Goal: Task Accomplishment & Management: Use online tool/utility

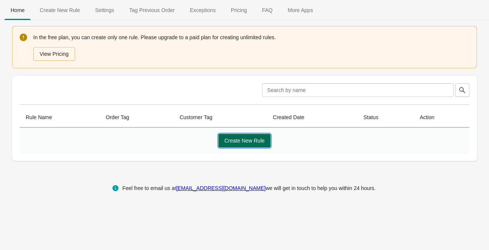
click at [240, 141] on span "Create New Rule" at bounding box center [244, 141] width 40 height 6
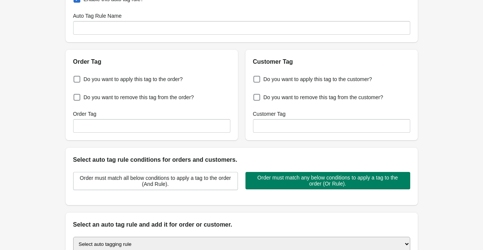
scroll to position [50, 0]
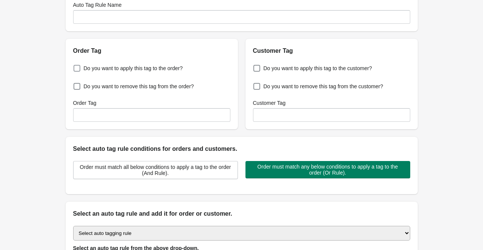
click at [78, 66] on span at bounding box center [77, 68] width 7 height 7
click at [75, 66] on input "Do you want to apply this tag to the order?" at bounding box center [75, 66] width 0 height 0
checkbox input "true"
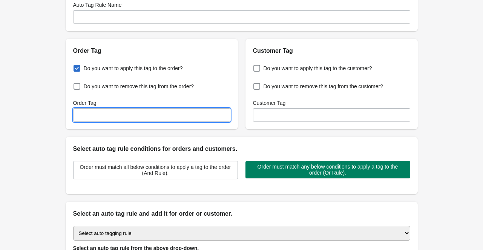
click at [91, 115] on input "Order Tag" at bounding box center [151, 115] width 157 height 14
type input "Meta ADS CMS"
click at [36, 121] on div "Back Create Rule Save New Rule Enable this auto tag rule? Auto Tag Rule Name Or…" at bounding box center [241, 133] width 483 height 366
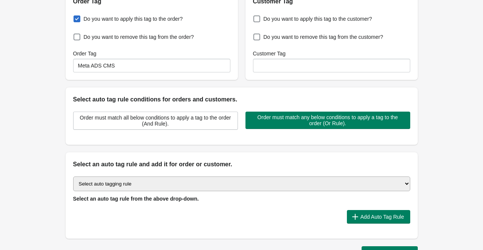
scroll to position [100, 0]
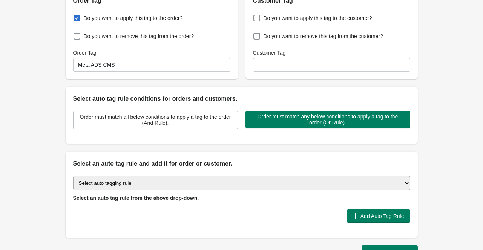
click at [200, 184] on select "Select auto tagging rule Tag by order amount Tag based on the order count (Volu…" at bounding box center [241, 183] width 337 height 15
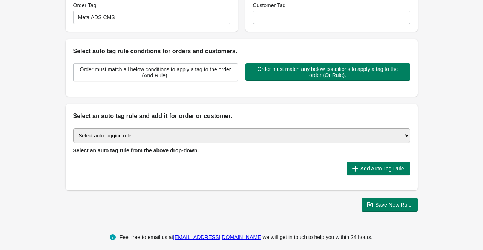
scroll to position [151, 0]
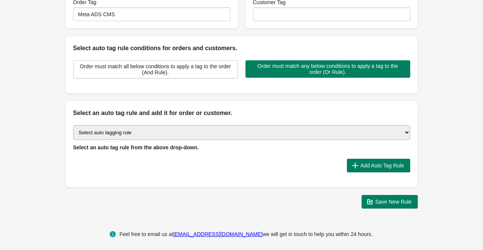
click at [191, 134] on select "Select auto tagging rule Tag by order amount Tag based on the order count (Volu…" at bounding box center [241, 132] width 337 height 15
click at [151, 130] on select "Select auto tagging rule Tag by order amount Tag based on the order count (Volu…" at bounding box center [241, 132] width 337 height 15
click at [73, 125] on select "Select auto tagging rule Tag by order amount Tag based on the order count (Volu…" at bounding box center [241, 132] width 337 height 15
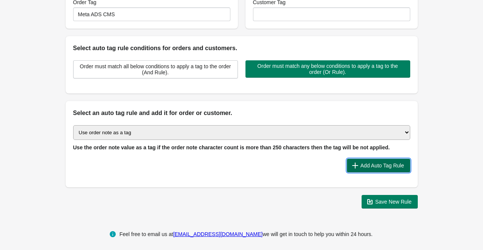
click at [380, 164] on span "Add Auto Tag Rule" at bounding box center [383, 166] width 44 height 6
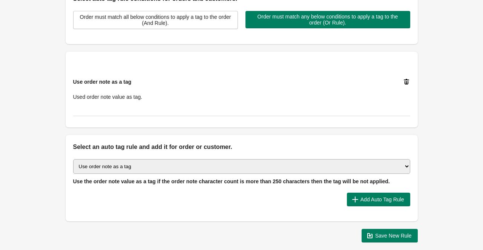
scroll to position [201, 0]
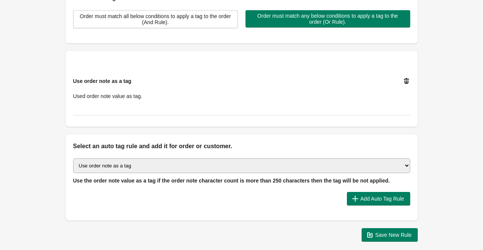
click at [254, 94] on div "Use order note as a tag Used order note value as tag." at bounding box center [235, 88] width 324 height 23
click at [133, 93] on span "Used order note value as tag." at bounding box center [107, 96] width 69 height 6
click at [125, 105] on div "Use order note as a tag Used order note value as tag." at bounding box center [241, 88] width 337 height 53
drag, startPoint x: 124, startPoint y: 110, endPoint x: 124, endPoint y: 129, distance: 18.5
click at [124, 110] on div "Use order note as a tag Used order note value as tag." at bounding box center [241, 88] width 337 height 53
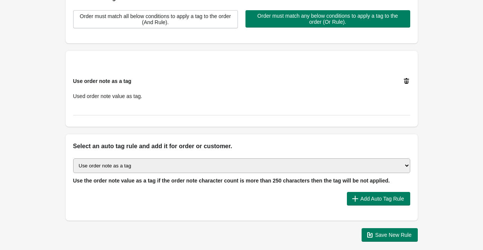
click at [134, 162] on select "Select auto tagging rule Tag by order amount Tag based on the order count (Volu…" at bounding box center [241, 165] width 337 height 15
click at [73, 158] on select "Select auto tagging rule Tag by order amount Tag based on the order count (Volu…" at bounding box center [241, 165] width 337 height 15
click at [119, 97] on span "Used order note value as tag." at bounding box center [107, 96] width 69 height 6
click at [133, 100] on div "Use order note as a tag Used order note value as tag." at bounding box center [241, 88] width 337 height 53
click at [111, 80] on span "Use order note as a tag" at bounding box center [102, 81] width 58 height 6
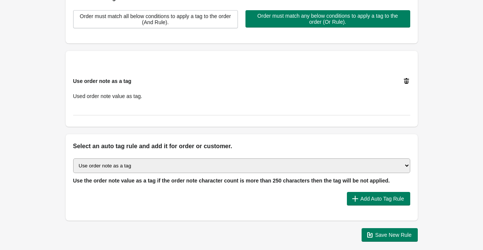
click at [104, 78] on span "Use order note as a tag" at bounding box center [102, 81] width 58 height 6
click at [107, 83] on span "Use order note as a tag" at bounding box center [102, 81] width 58 height 6
click at [117, 81] on span "Use order note as a tag" at bounding box center [102, 81] width 58 height 6
click at [398, 77] on div "Use order note as a tag Used order note value as tag." at bounding box center [238, 85] width 343 height 29
click at [406, 79] on icon at bounding box center [407, 81] width 8 height 8
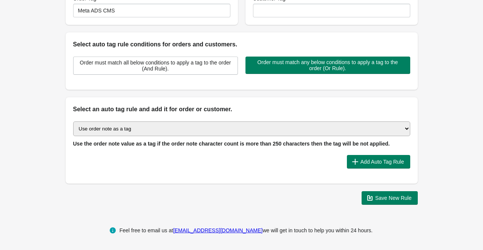
scroll to position [154, 0]
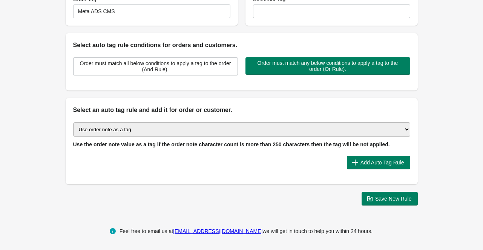
click at [329, 131] on select "Select auto tagging rule Tag by order amount Tag based on the order count (Volu…" at bounding box center [241, 129] width 337 height 15
click at [212, 133] on select "Select auto tagging rule Tag by order amount Tag based on the order count (Volu…" at bounding box center [241, 129] width 337 height 15
click at [249, 123] on select "Select auto tagging rule Tag by order amount Tag based on the order count (Volu…" at bounding box center [241, 129] width 337 height 15
select select "48"
click at [73, 122] on select "Select auto tagging rule Tag by order amount Tag based on the order count (Volu…" at bounding box center [241, 129] width 337 height 15
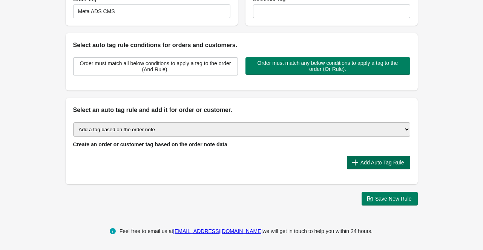
click at [367, 160] on span "Add Auto Tag Rule" at bounding box center [383, 163] width 44 height 6
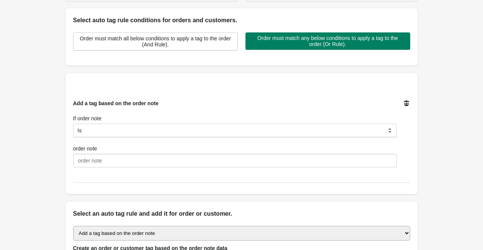
scroll to position [179, 0]
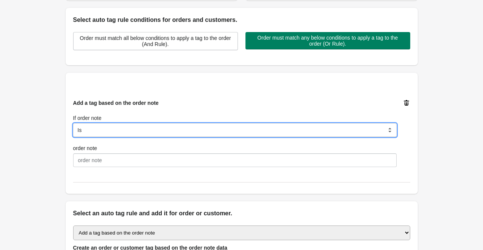
click at [155, 132] on select "Is Contain Is Not Is Not contain Is not blank" at bounding box center [235, 130] width 324 height 14
select select "5"
click at [73, 123] on select "Is Contain Is Not Is Not contain Is not blank" at bounding box center [235, 130] width 324 height 14
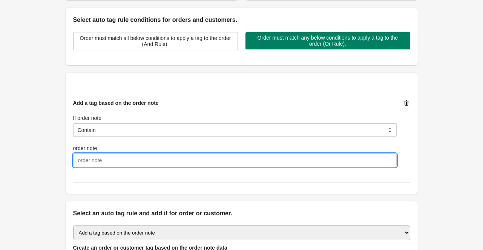
click at [147, 158] on input "order note" at bounding box center [235, 161] width 324 height 14
paste input "If order contains"
type input "If order contains"
drag, startPoint x: 145, startPoint y: 164, endPoint x: 64, endPoint y: 154, distance: 81.3
click at [64, 154] on div "Back Create Rule Save New Rule Enable this auto tag rule? Auto Tag Rule Name Or…" at bounding box center [242, 68] width 376 height 494
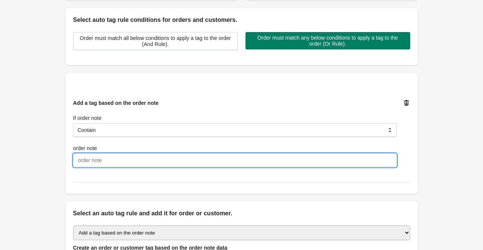
paste input "utm_source=120230546669060591"
click at [110, 160] on input "utm_source=120230546669060591" at bounding box center [235, 161] width 324 height 14
drag, startPoint x: 108, startPoint y: 160, endPoint x: 68, endPoint y: 167, distance: 40.9
click at [68, 167] on div "Add a tag based on the order note If order note Is Contain Is Not Is Not contai…" at bounding box center [242, 133] width 352 height 121
type input "120230546669060591"
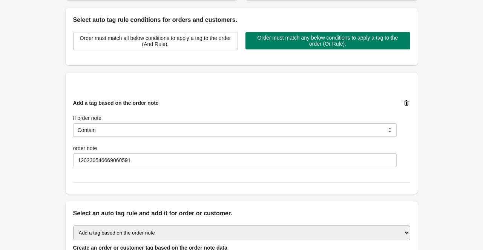
click at [65, 160] on div "Back Create Rule Save New Rule Enable this auto tag rule? Auto Tag Rule Name Or…" at bounding box center [242, 68] width 376 height 494
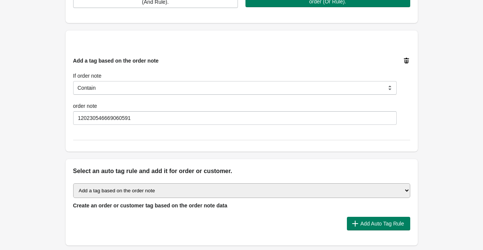
scroll to position [283, 0]
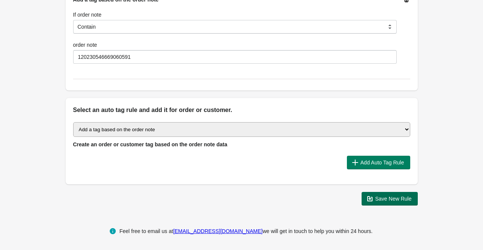
click at [391, 198] on span "Save New Rule" at bounding box center [393, 199] width 37 height 6
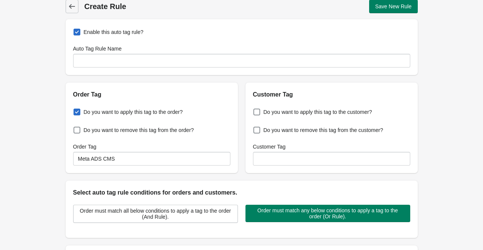
scroll to position [0, 0]
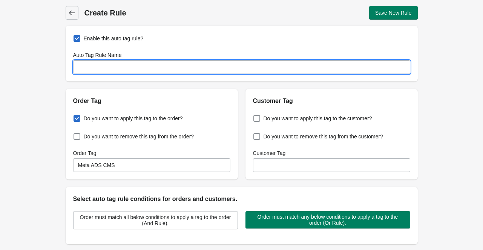
click at [167, 69] on input "Auto Tag Rule Name" at bounding box center [241, 67] width 337 height 14
type input "CMS Order META Tag"
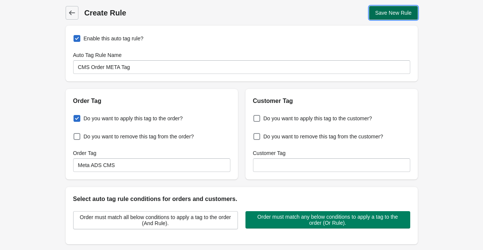
click at [399, 16] on span "Save New Rule" at bounding box center [393, 13] width 37 height 6
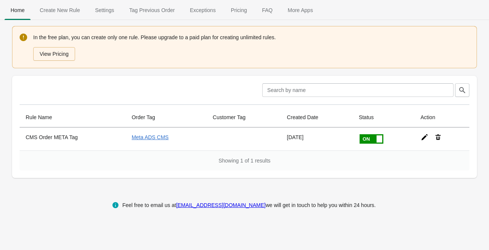
click at [138, 8] on span "Tag Previous Order" at bounding box center [152, 10] width 58 height 14
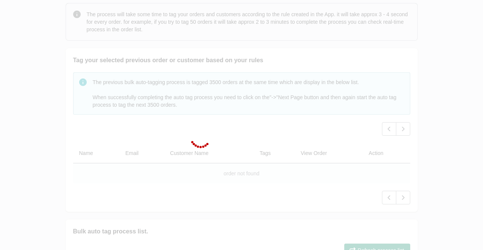
scroll to position [75, 0]
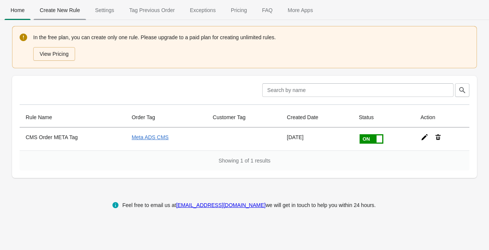
click at [59, 12] on span "Create New Rule" at bounding box center [60, 10] width 52 height 14
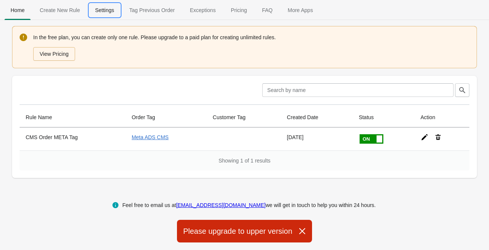
click at [108, 14] on span "Settings" at bounding box center [104, 10] width 31 height 14
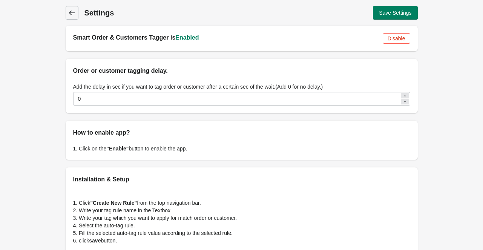
click at [75, 14] on icon at bounding box center [72, 13] width 8 height 8
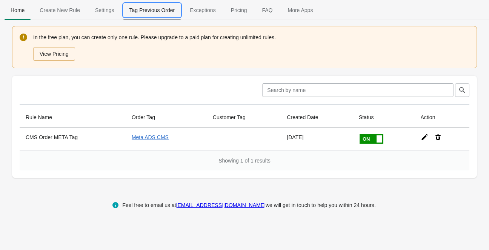
click at [152, 12] on span "Tag Previous Order" at bounding box center [152, 10] width 58 height 14
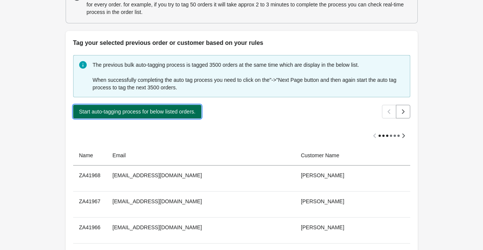
click at [154, 113] on span "Start auto-tagging process for below listed orders." at bounding box center [137, 112] width 117 height 6
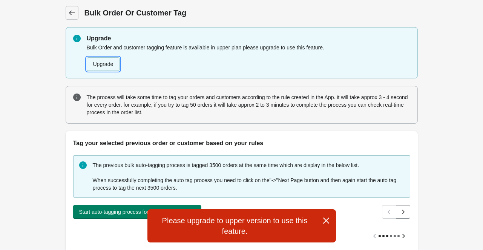
click at [114, 66] on button "Upgrade" at bounding box center [103, 64] width 33 height 14
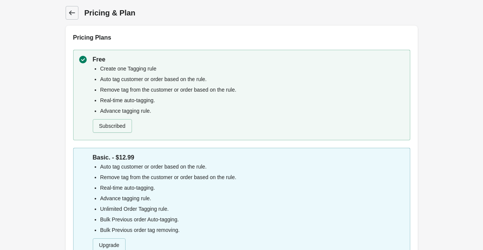
click at [71, 16] on icon at bounding box center [72, 13] width 8 height 8
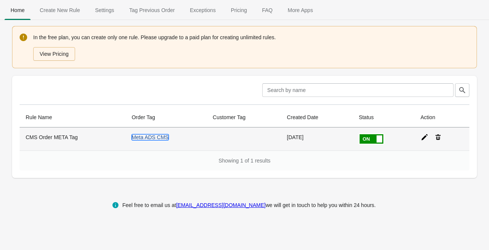
click at [149, 138] on link "Meta ADS CMS" at bounding box center [150, 137] width 37 height 6
click at [143, 139] on link "Meta ADS CMS" at bounding box center [150, 137] width 37 height 6
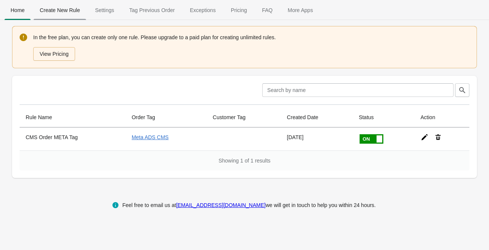
click at [66, 13] on span "Create New Rule" at bounding box center [60, 10] width 52 height 14
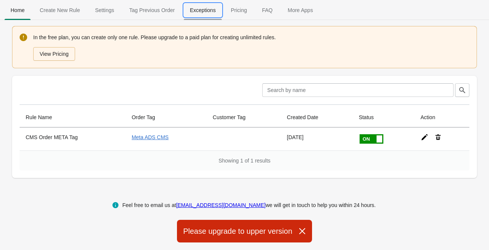
click at [199, 13] on span "Exceptions" at bounding box center [203, 10] width 38 height 14
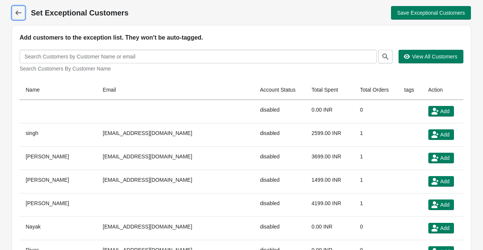
click at [19, 12] on icon at bounding box center [19, 13] width 8 height 8
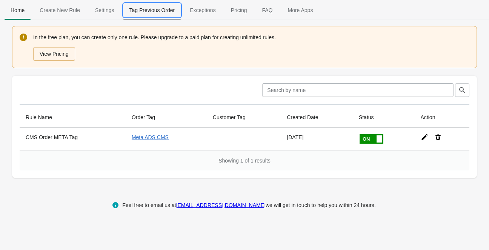
click at [141, 9] on span "Tag Previous Order" at bounding box center [152, 10] width 58 height 14
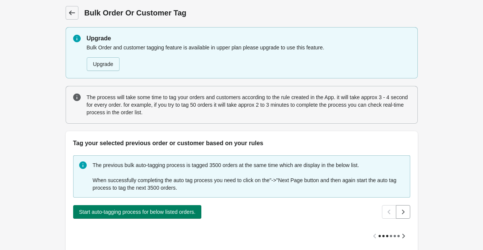
click at [71, 15] on icon at bounding box center [72, 13] width 8 height 8
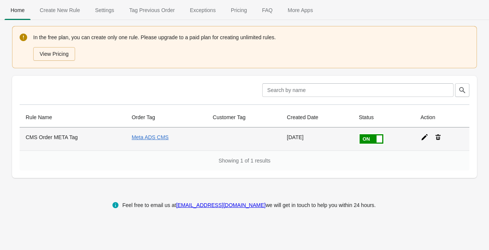
click at [423, 138] on icon at bounding box center [425, 138] width 8 height 8
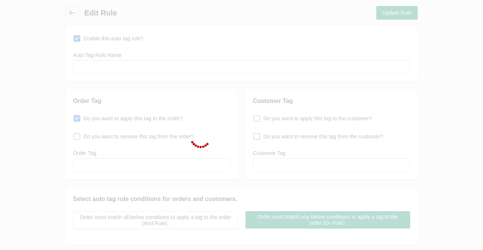
type input "CMS Order META Tag"
checkbox input "true"
type input "Meta ADS CMS"
select select "5"
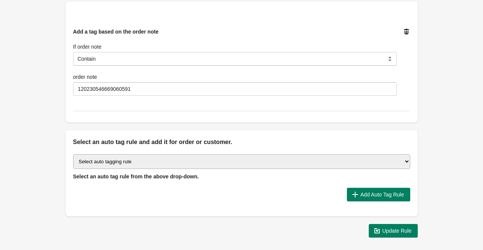
scroll to position [251, 0]
click at [272, 165] on select "Select auto tagging rule Tag by order amount Tag based on the order count (Volu…" at bounding box center [241, 161] width 337 height 15
click at [271, 165] on select "Select auto tagging rule Tag by order amount Tag based on the order count (Volu…" at bounding box center [241, 161] width 337 height 15
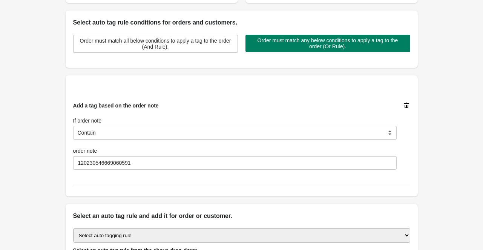
scroll to position [176, 0]
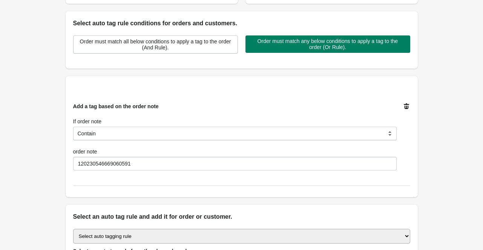
select select "-1"
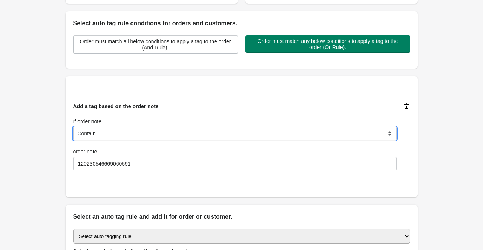
click at [246, 133] on select "Is Contain Is Not Is Not contain Is not blank" at bounding box center [235, 134] width 324 height 14
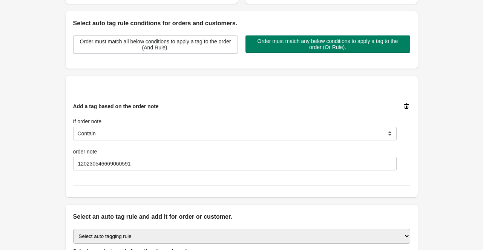
click at [245, 103] on div "Add a tag based on the order note If order note Is Contain Is Not Is Not contai…" at bounding box center [235, 137] width 324 height 68
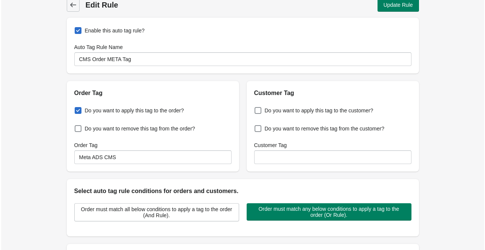
scroll to position [0, 0]
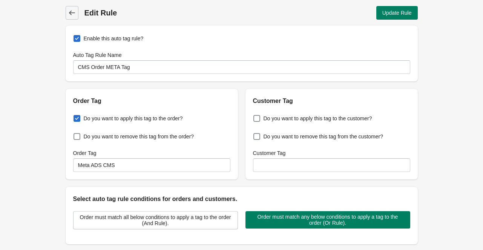
click at [74, 12] on icon at bounding box center [72, 13] width 6 height 5
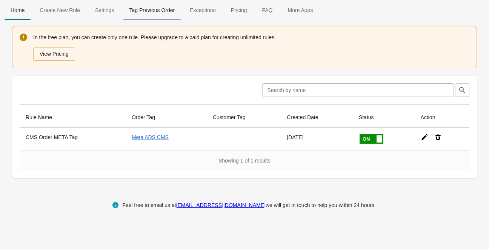
click at [152, 10] on span "Tag Previous Order" at bounding box center [152, 10] width 58 height 14
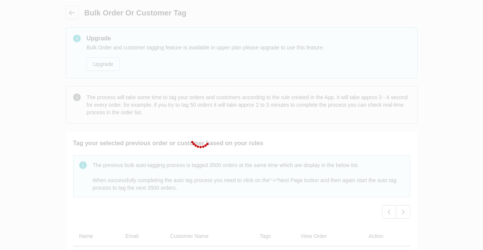
click at [72, 14] on div at bounding box center [241, 125] width 483 height 250
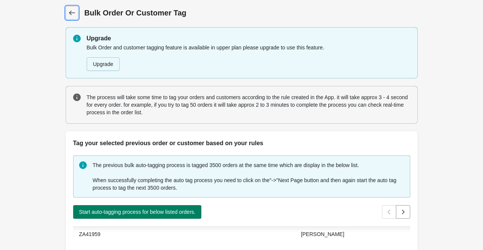
click at [72, 12] on icon at bounding box center [72, 13] width 8 height 8
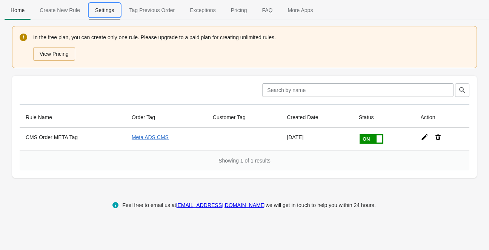
click at [103, 9] on span "Settings" at bounding box center [104, 10] width 31 height 14
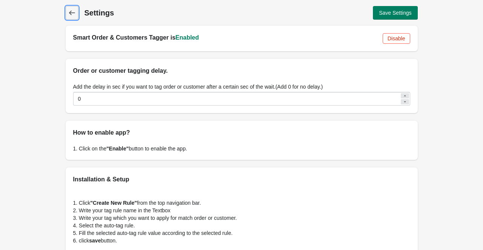
click at [72, 15] on icon at bounding box center [72, 13] width 8 height 8
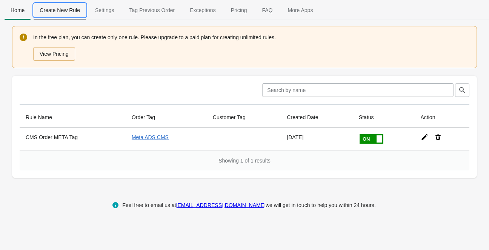
click at [69, 16] on span "Create New Rule" at bounding box center [60, 10] width 52 height 14
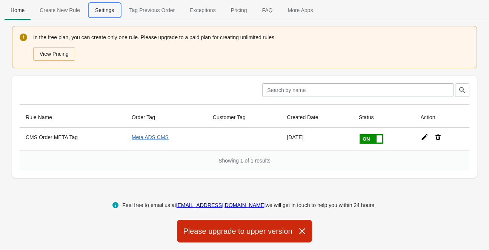
click at [99, 11] on span "Settings" at bounding box center [104, 10] width 31 height 14
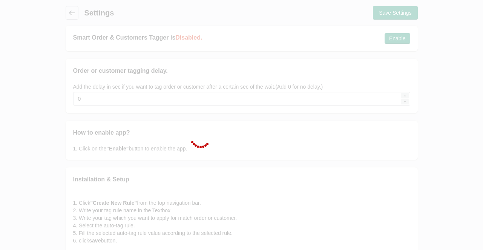
click at [72, 14] on div at bounding box center [241, 125] width 483 height 250
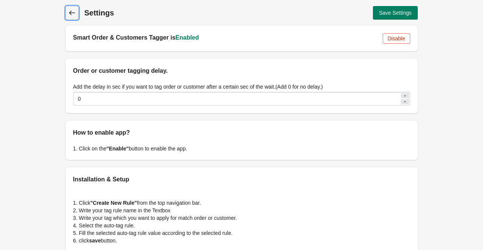
click at [74, 15] on icon at bounding box center [72, 13] width 8 height 8
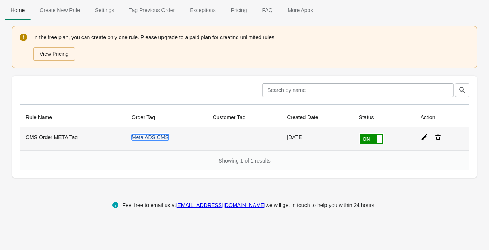
click at [152, 136] on link "Meta ADS CMS" at bounding box center [150, 137] width 37 height 6
